Goal: Navigation & Orientation: Find specific page/section

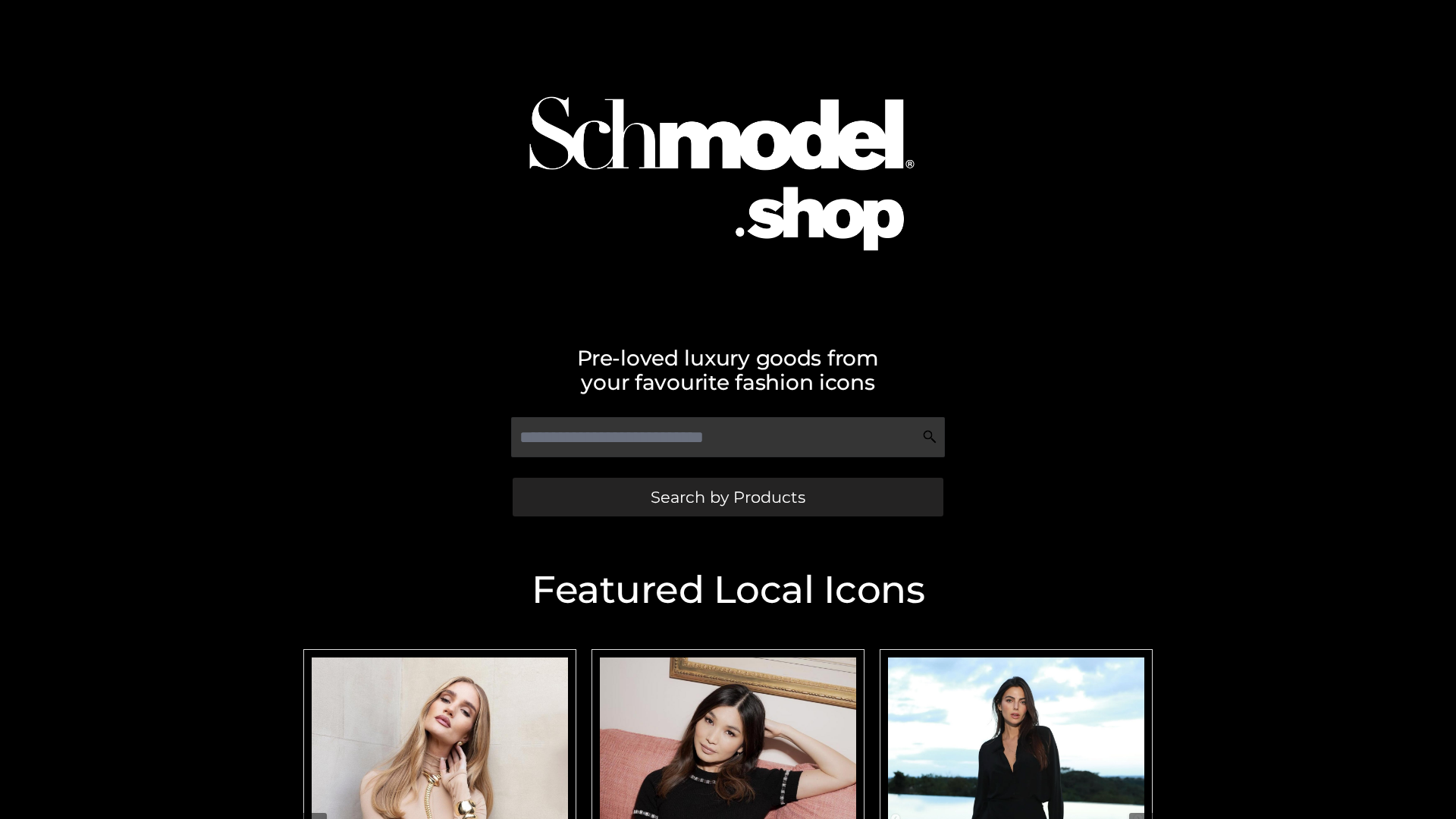
click at [728, 497] on span "Search by Products" at bounding box center [728, 497] width 155 height 16
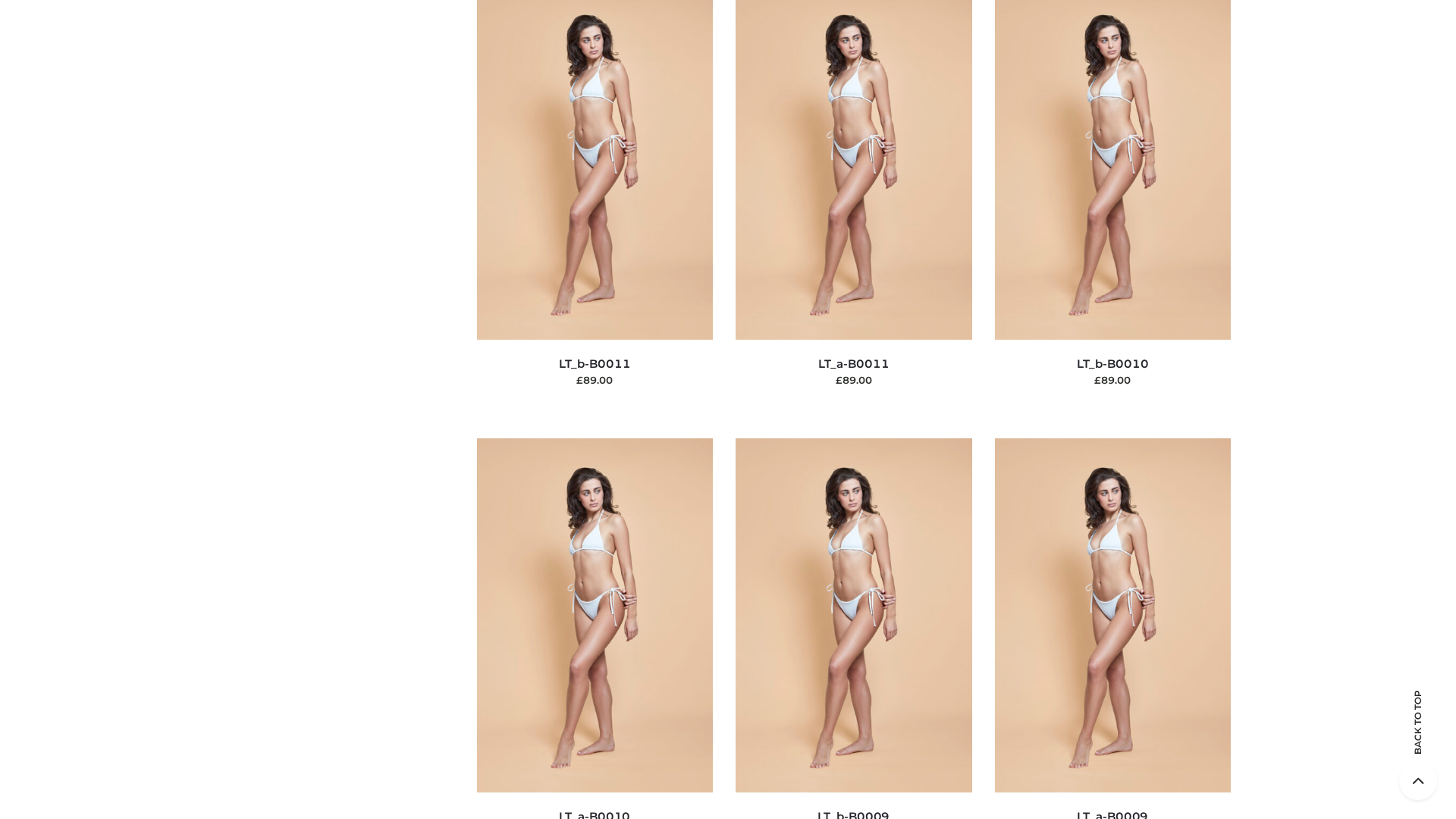
scroll to position [6808, 0]
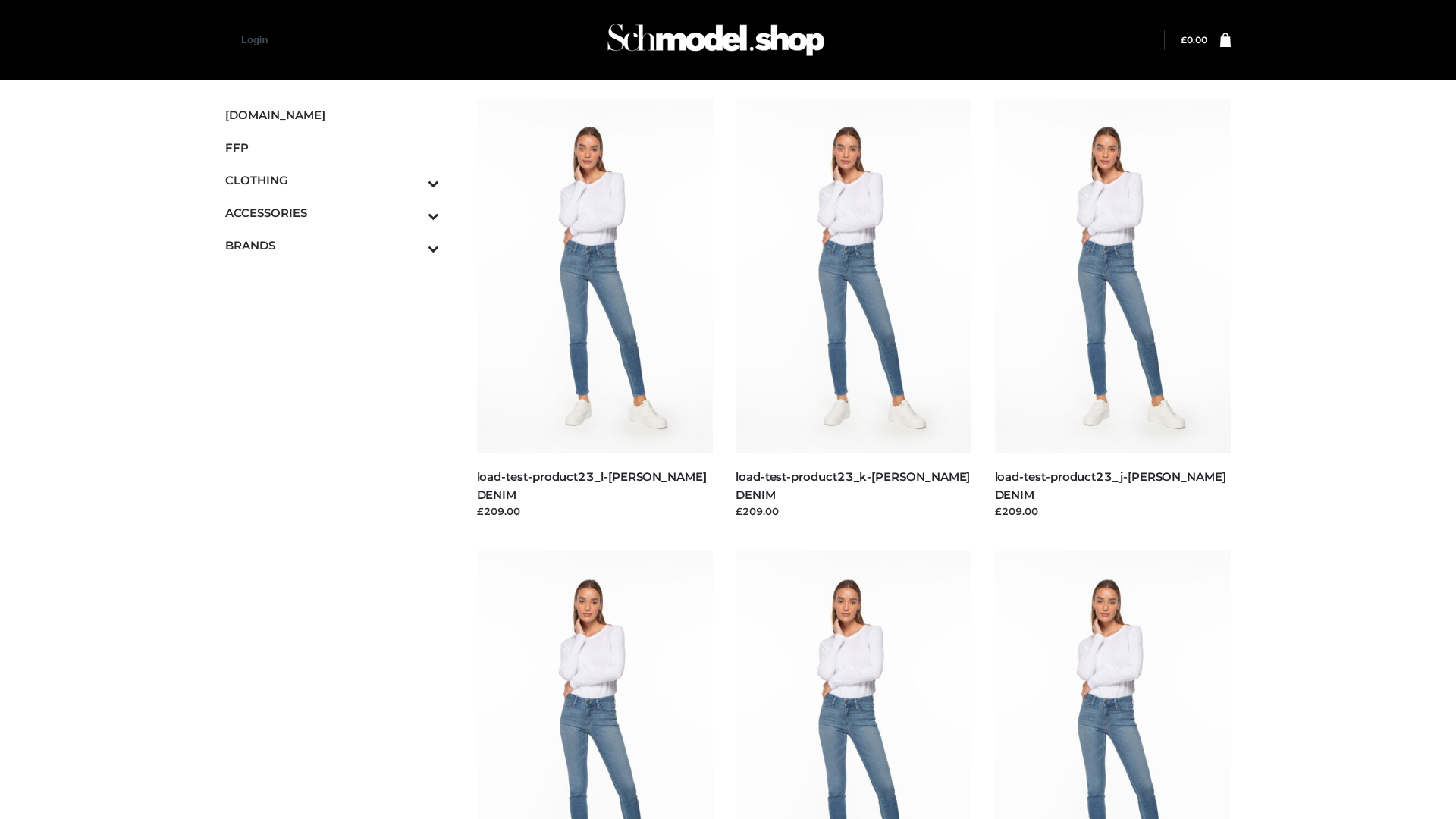
scroll to position [1330, 0]
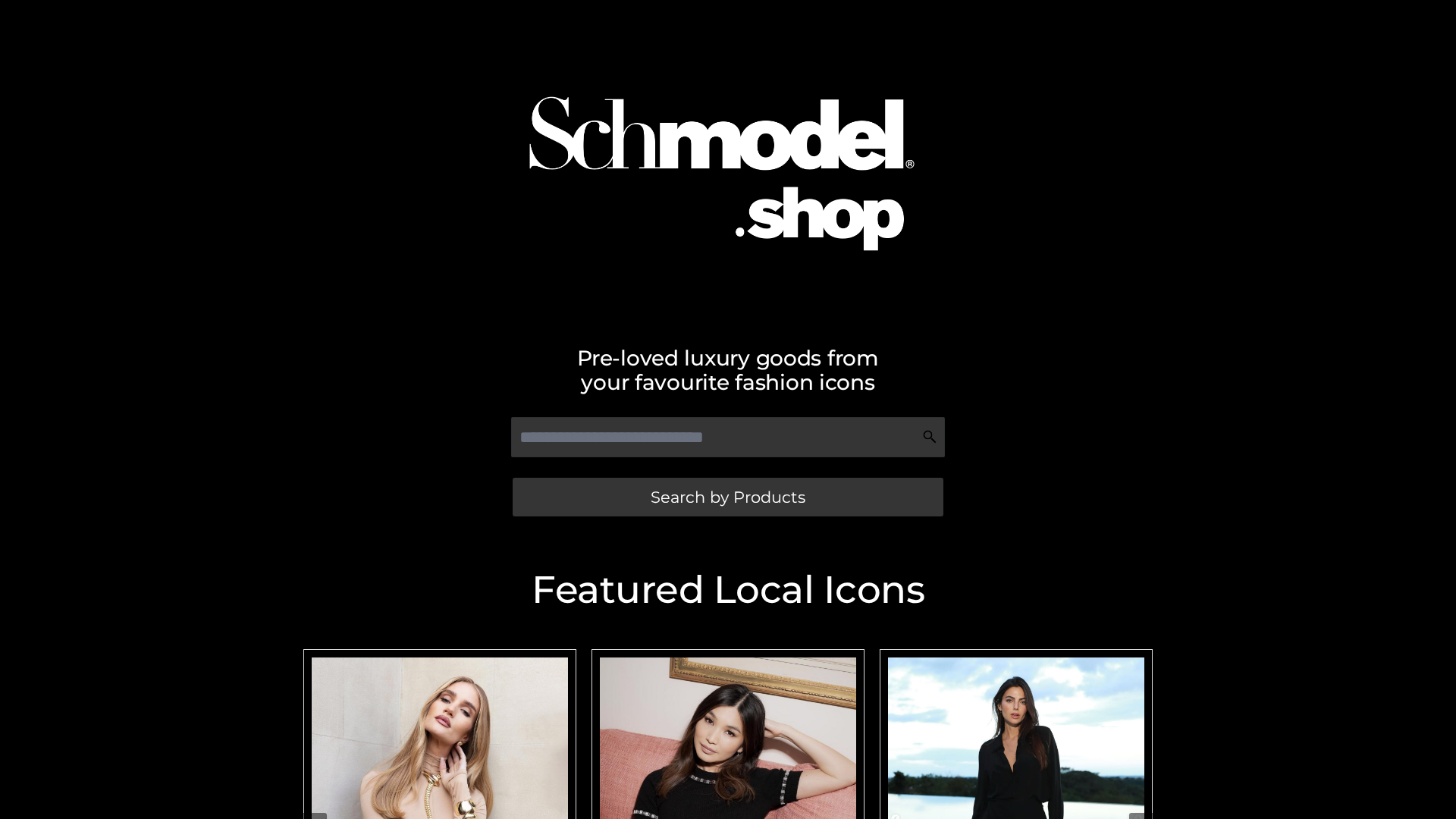
click at [728, 497] on span "Search by Products" at bounding box center [728, 497] width 155 height 16
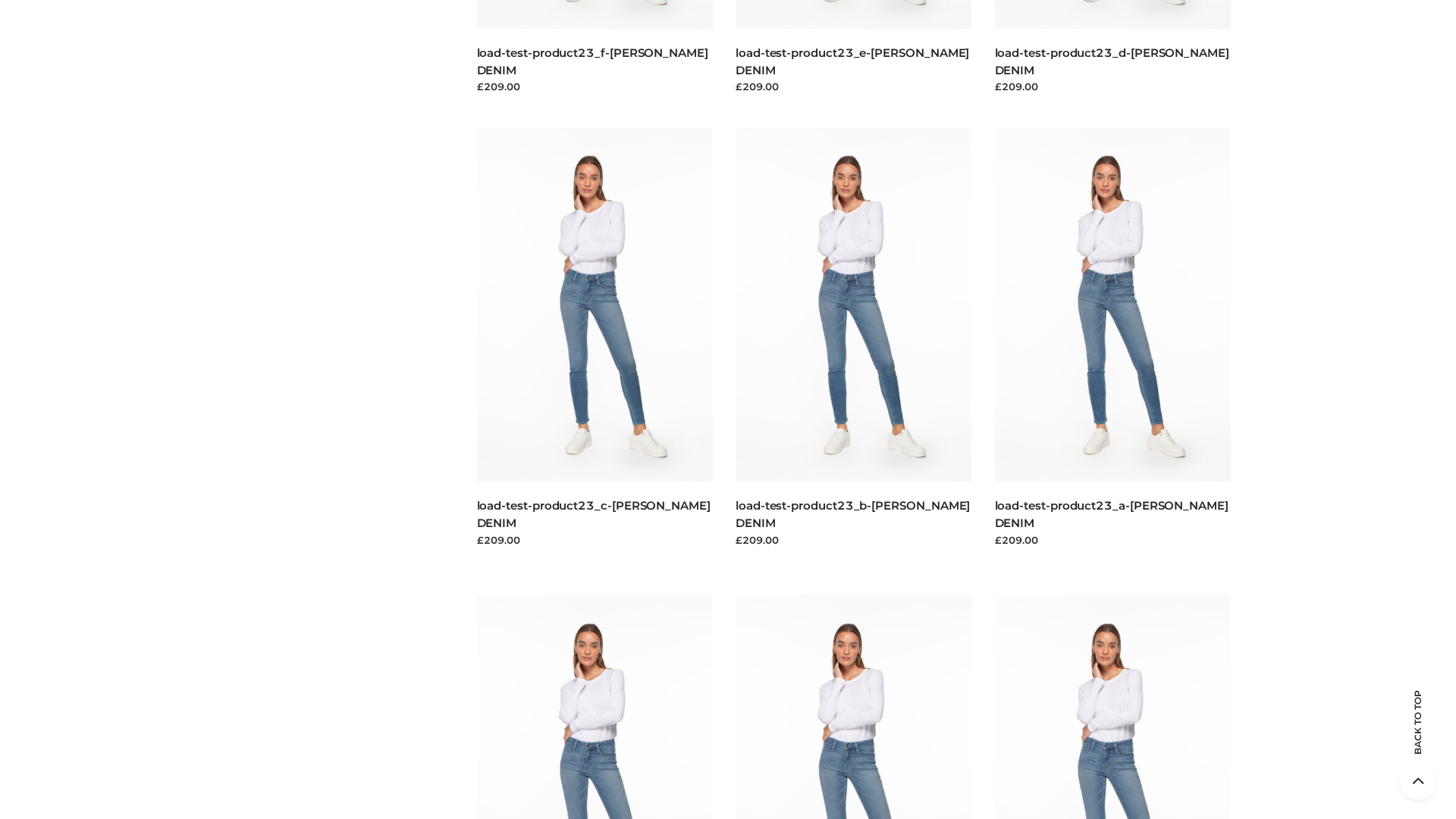
scroll to position [3156, 0]
